Goal: Task Accomplishment & Management: Manage account settings

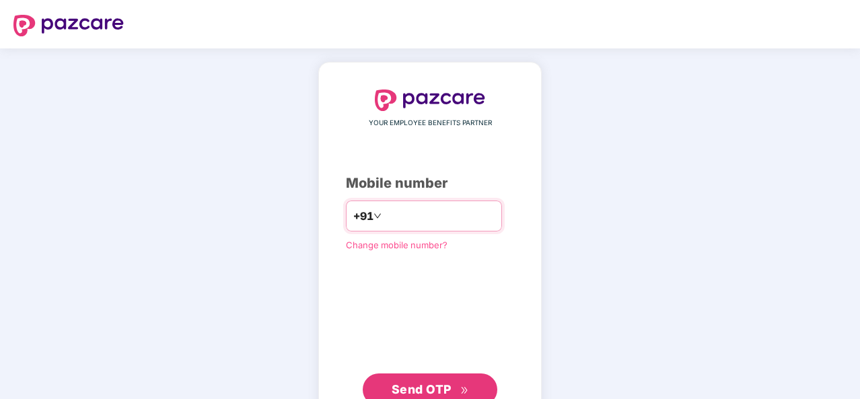
click at [400, 216] on input "number" at bounding box center [439, 216] width 110 height 22
type input "**********"
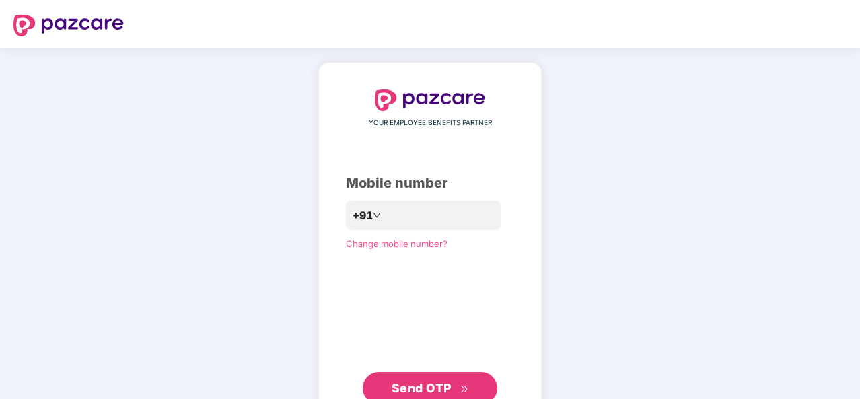
click at [388, 383] on button "Send OTP" at bounding box center [430, 388] width 135 height 32
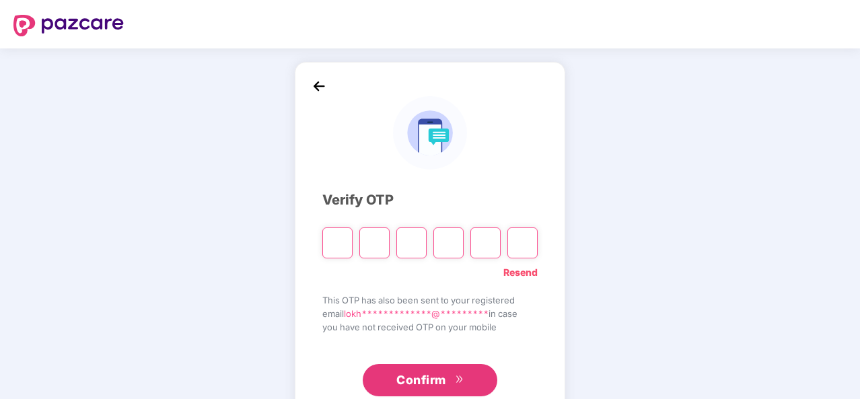
type input "*"
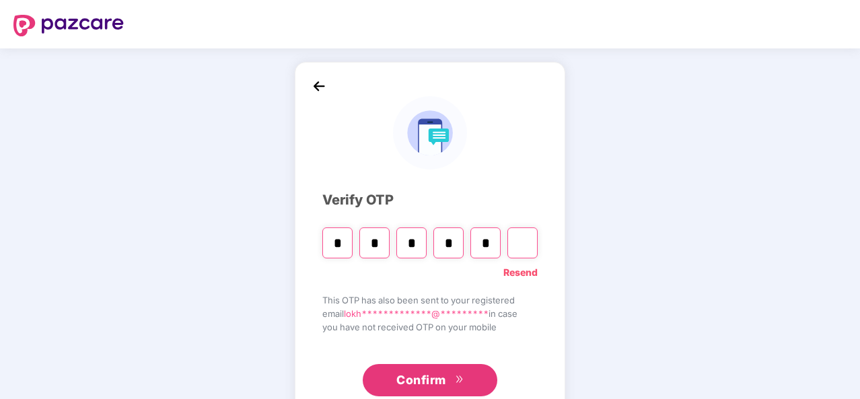
type input "*"
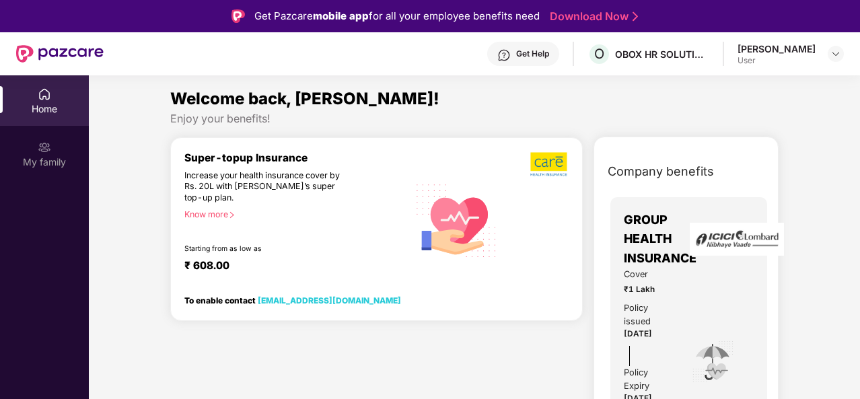
click at [220, 213] on div "Know more" at bounding box center [292, 213] width 216 height 9
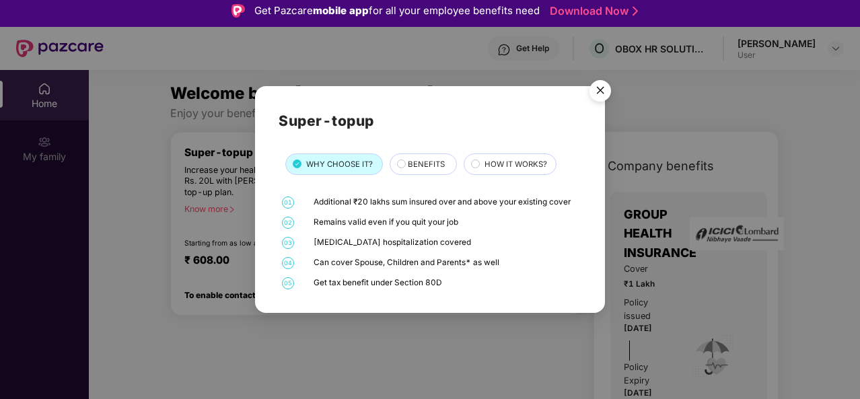
scroll to position [6, 0]
click at [594, 92] on img "Close" at bounding box center [601, 93] width 38 height 38
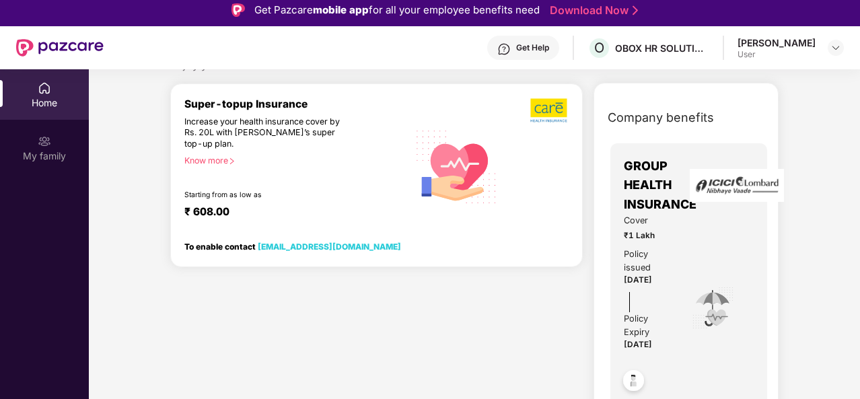
scroll to position [0, 0]
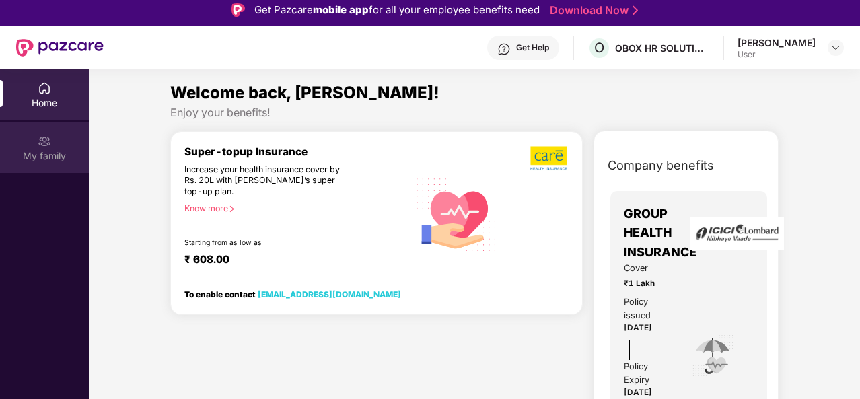
click at [31, 154] on div "My family" at bounding box center [44, 155] width 89 height 13
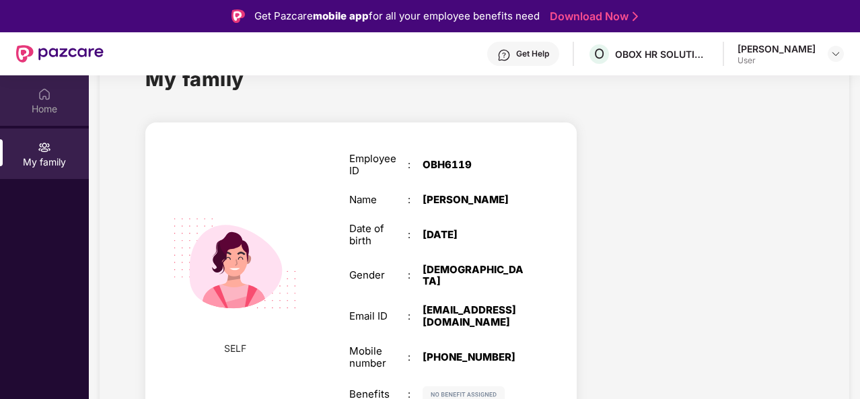
click at [59, 110] on div "Home" at bounding box center [44, 108] width 89 height 13
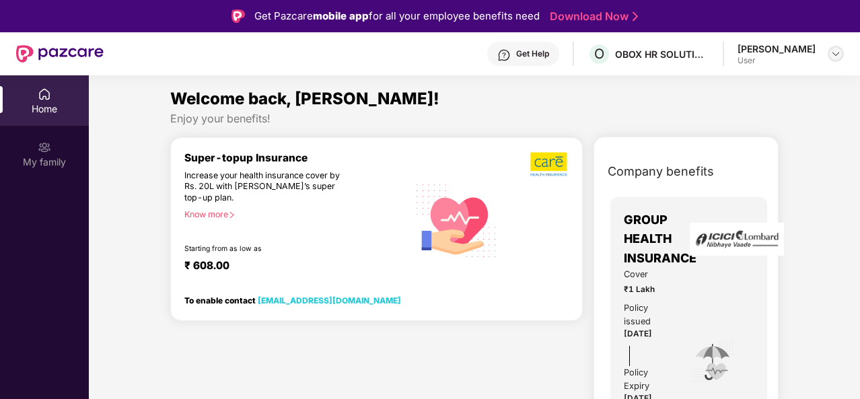
click at [828, 56] on div at bounding box center [836, 54] width 16 height 16
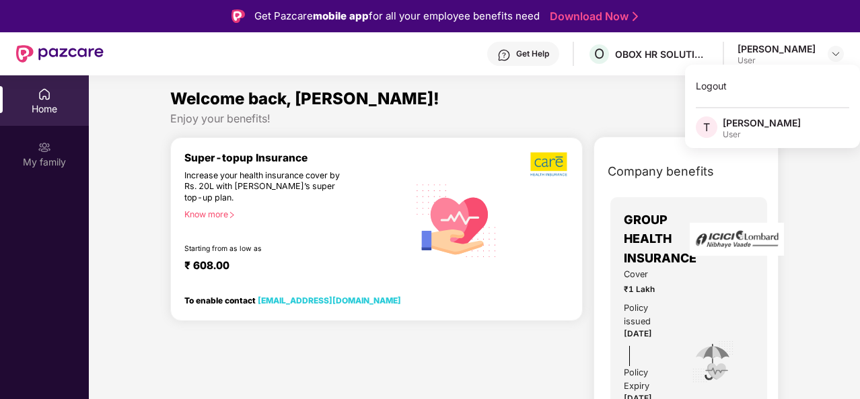
click at [553, 185] on div at bounding box center [537, 220] width 64 height 138
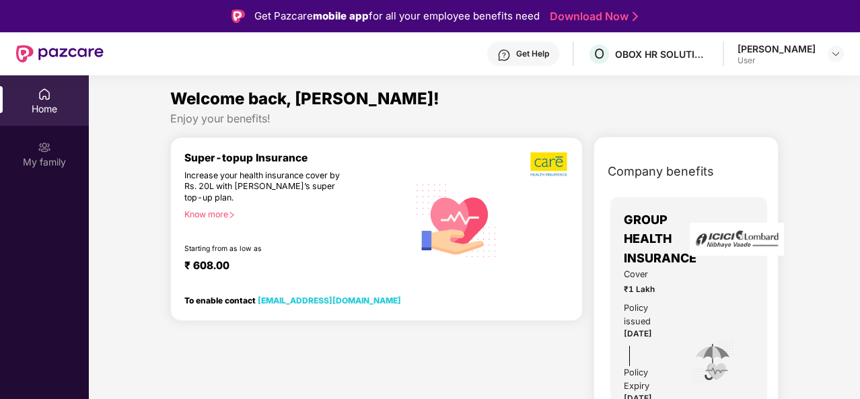
click at [328, 269] on div "₹ 608.00" at bounding box center [289, 267] width 211 height 16
click at [219, 219] on div "Know more" at bounding box center [292, 213] width 216 height 9
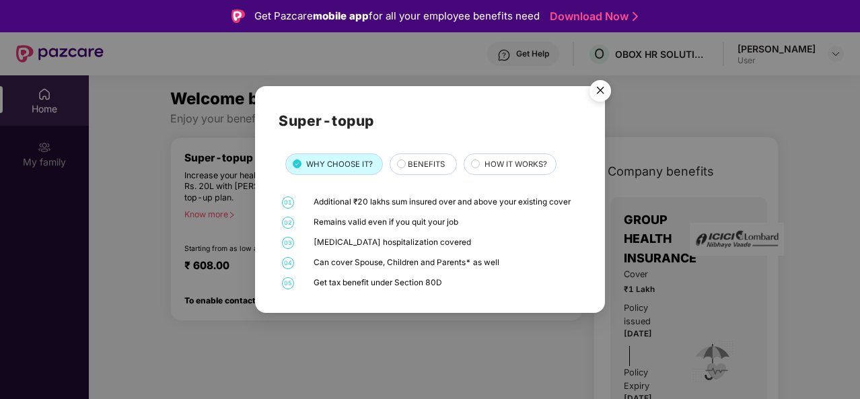
click at [425, 157] on div "BENEFITS" at bounding box center [423, 164] width 67 height 22
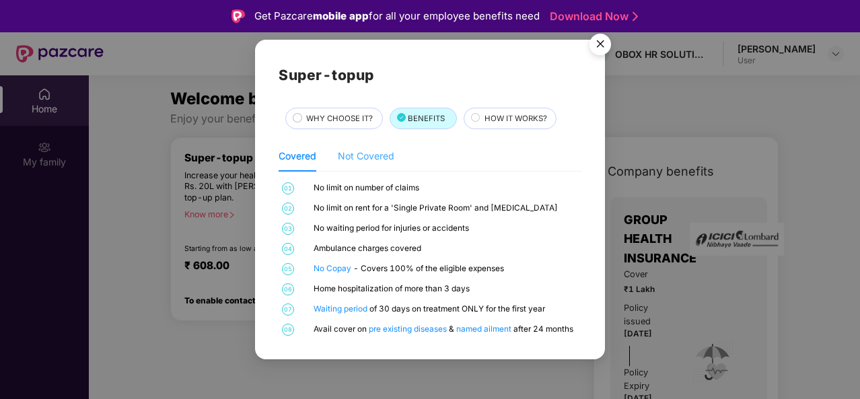
click at [369, 164] on div "Not Covered" at bounding box center [366, 156] width 57 height 31
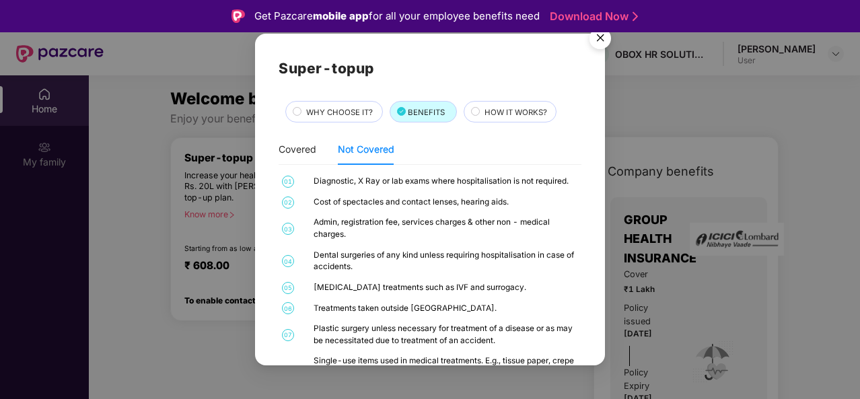
click at [510, 101] on div "HOW IT WORKS?" at bounding box center [510, 112] width 93 height 22
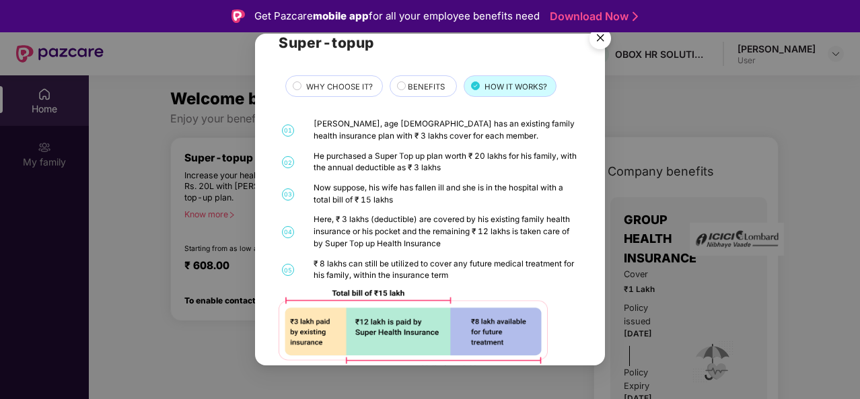
scroll to position [55, 0]
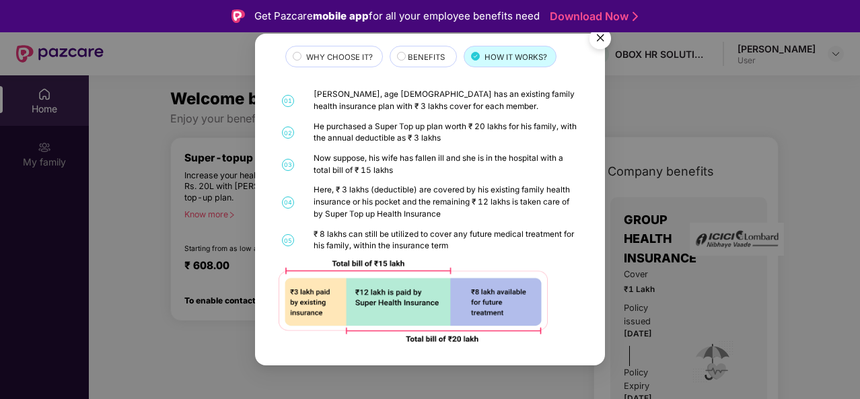
click at [596, 34] on img "Close" at bounding box center [601, 41] width 38 height 38
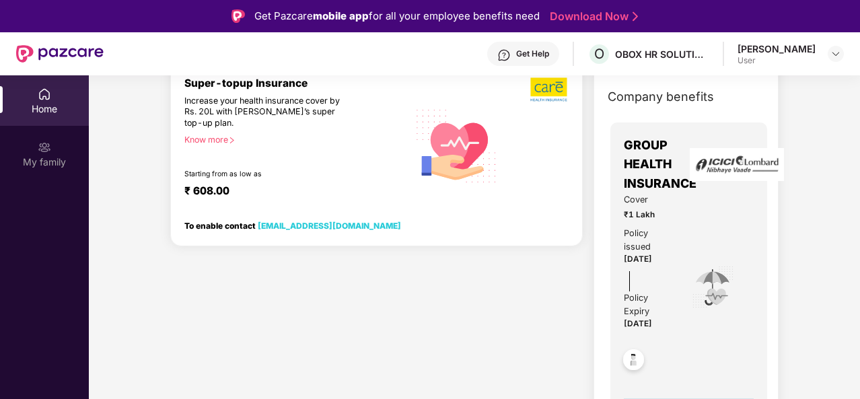
scroll to position [0, 0]
